Goal: Transaction & Acquisition: Purchase product/service

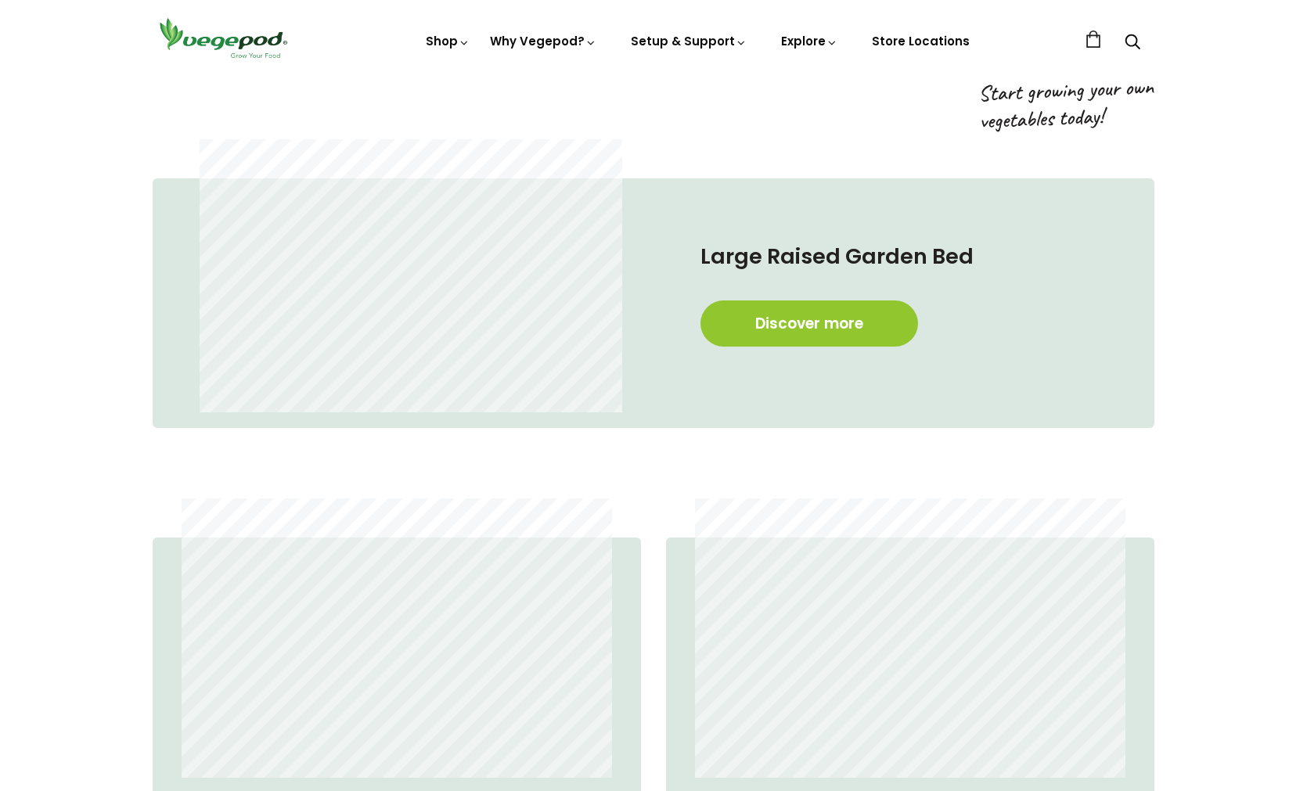
scroll to position [950, 0]
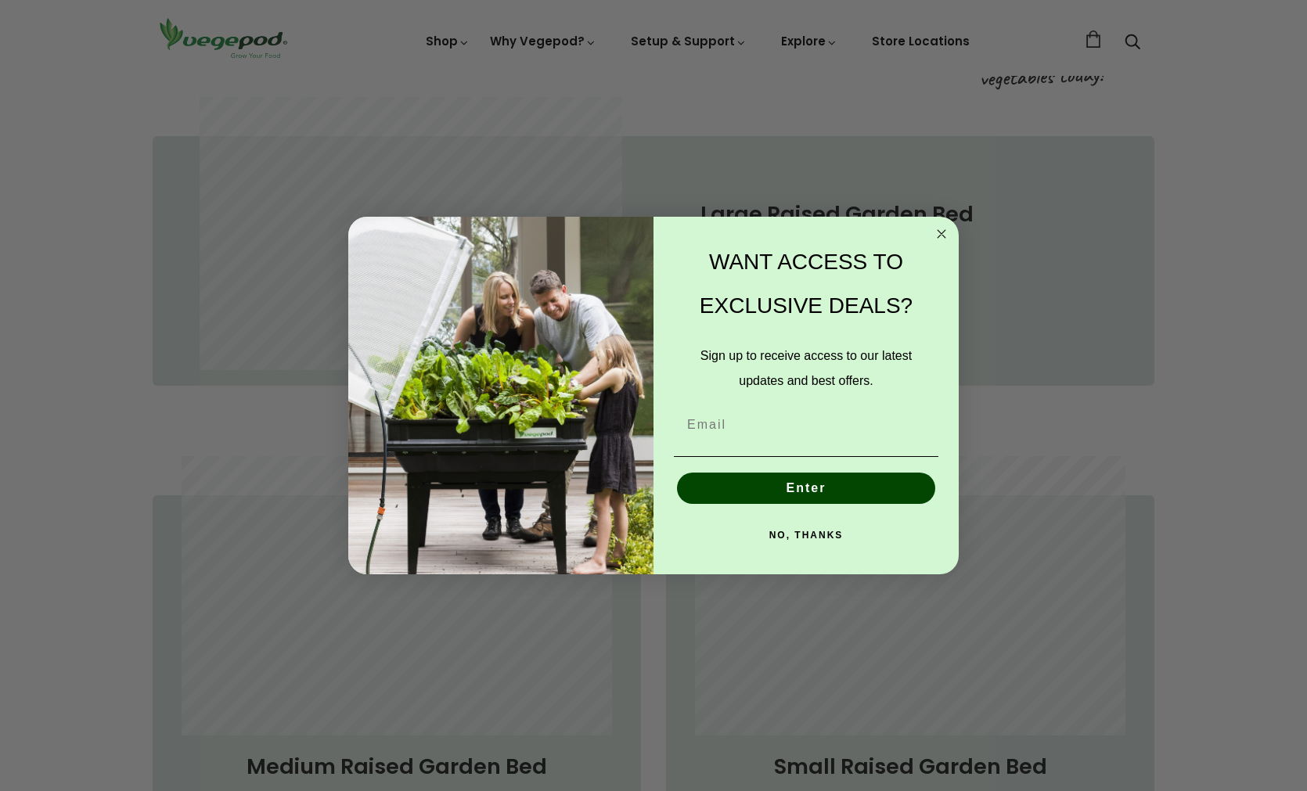
click at [938, 232] on circle "Close dialog" at bounding box center [942, 234] width 18 height 18
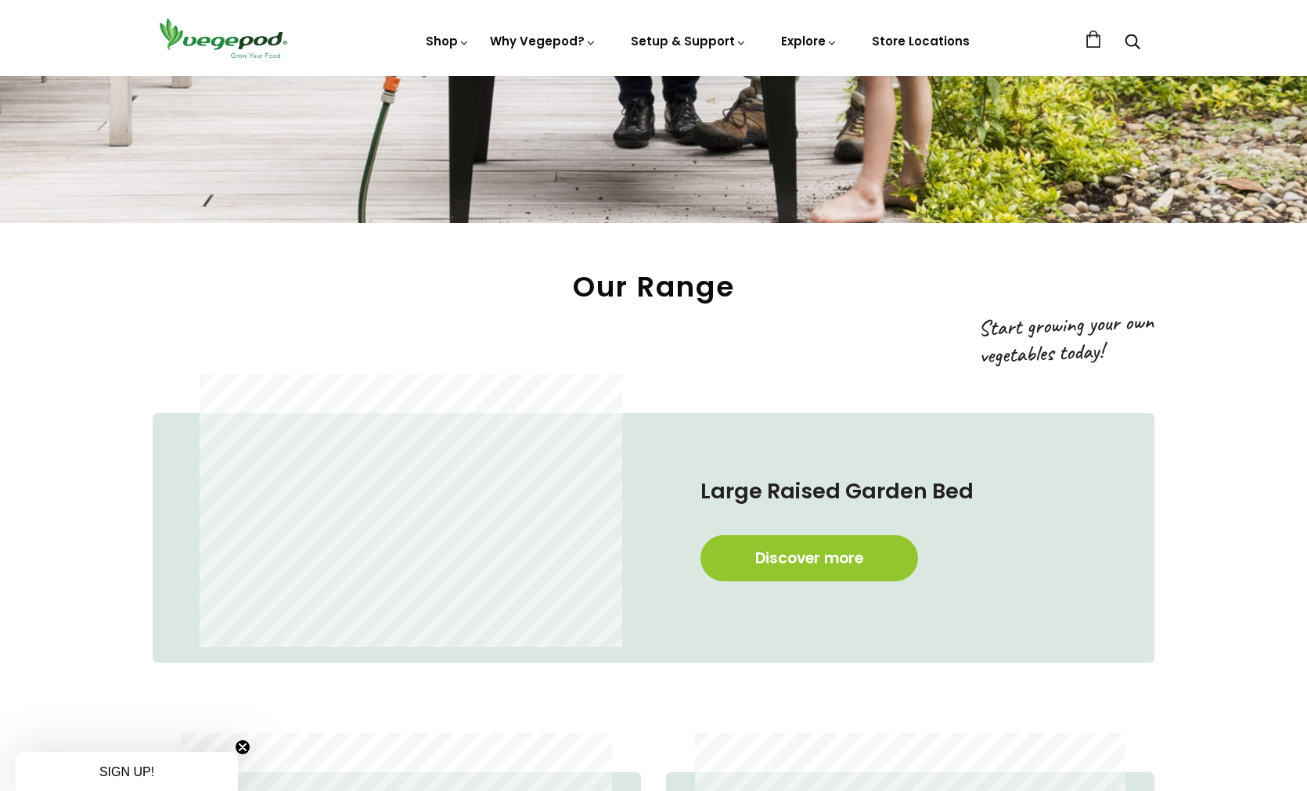
scroll to position [672, 0]
click at [800, 553] on link "Discover more" at bounding box center [809, 559] width 218 height 46
